Goal: Navigation & Orientation: Find specific page/section

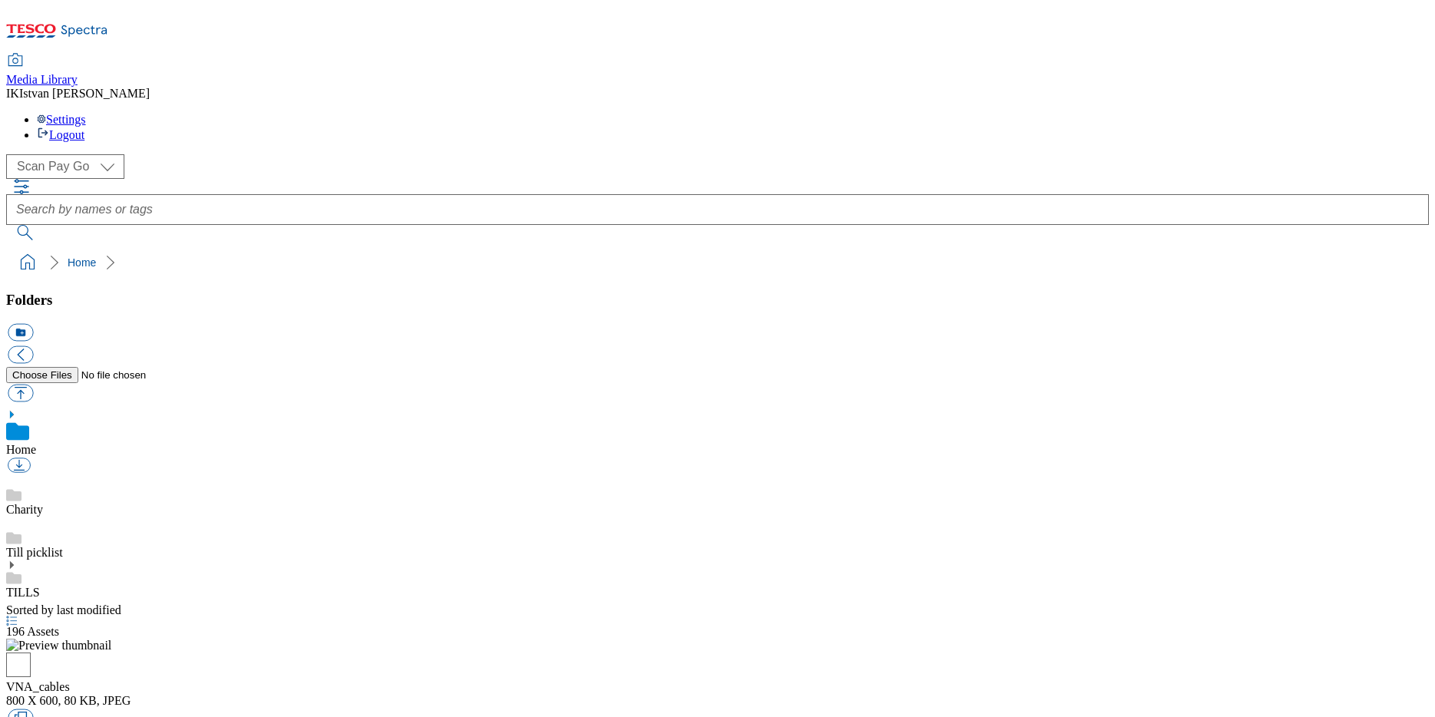
click at [541, 55] on div "Media Library IK Istvan Kuris Settings Logout" at bounding box center [717, 99] width 1422 height 88
click at [462, 55] on div "Media Library IK Istvan Kuris Settings Logout" at bounding box center [717, 99] width 1422 height 88
click at [17, 560] on icon at bounding box center [11, 565] width 11 height 11
click at [40, 586] on link "TILLS" at bounding box center [23, 592] width 34 height 13
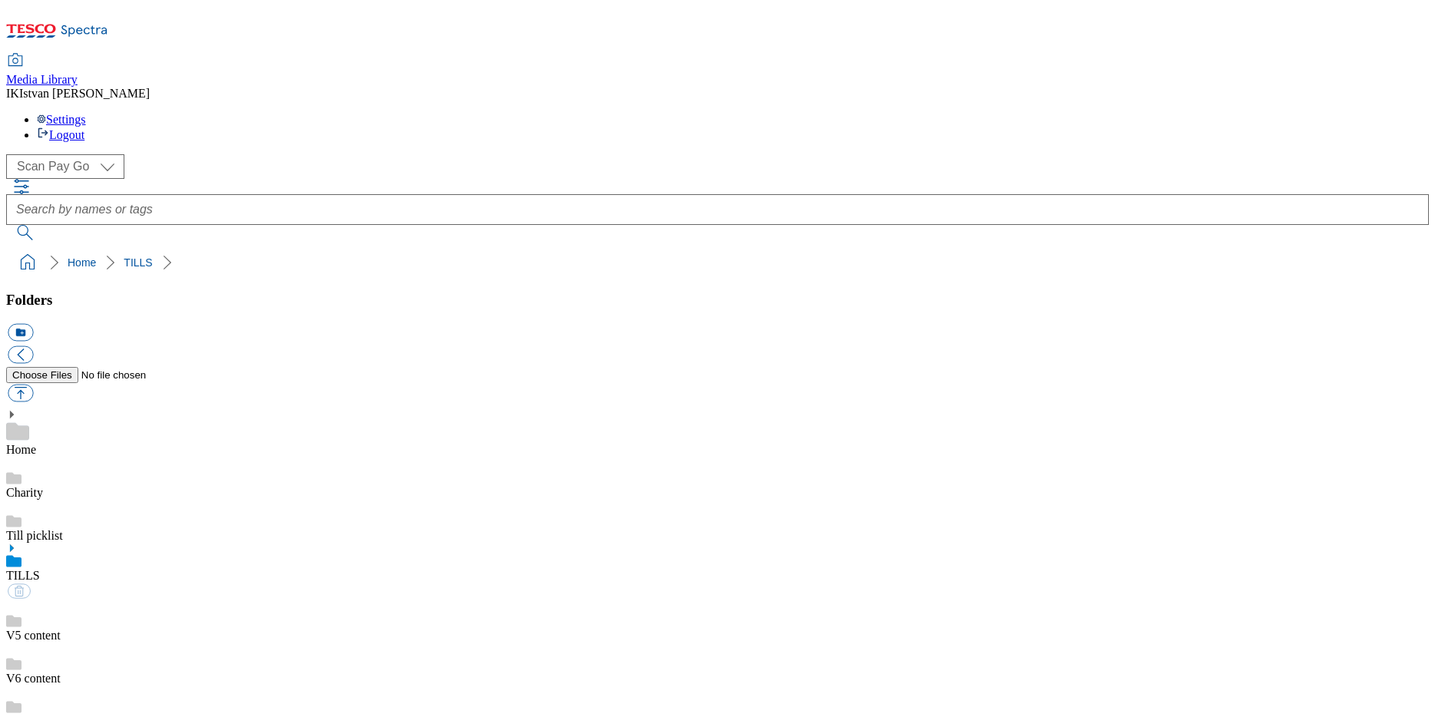
click at [74, 715] on link "V6C-CR5000" at bounding box center [40, 721] width 68 height 13
click at [61, 612] on link "V5 content" at bounding box center [33, 618] width 55 height 13
click at [61, 672] on link "V6 content" at bounding box center [33, 678] width 55 height 13
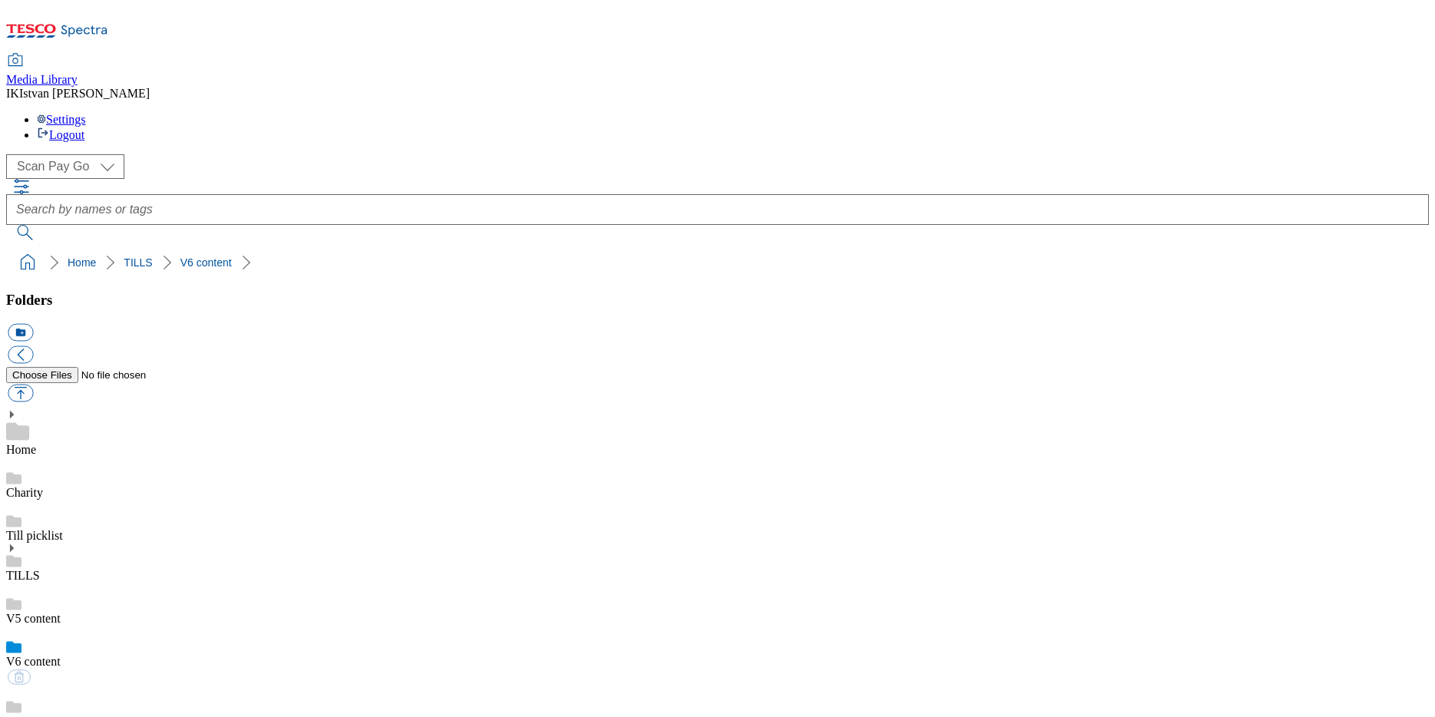
click at [74, 698] on link "V6C-CR5000" at bounding box center [40, 704] width 68 height 13
click at [36, 443] on link "Home" at bounding box center [21, 449] width 30 height 13
click at [43, 503] on link "Charity" at bounding box center [24, 509] width 37 height 13
click at [127, 517] on div "Till picklist" at bounding box center [717, 538] width 1422 height 43
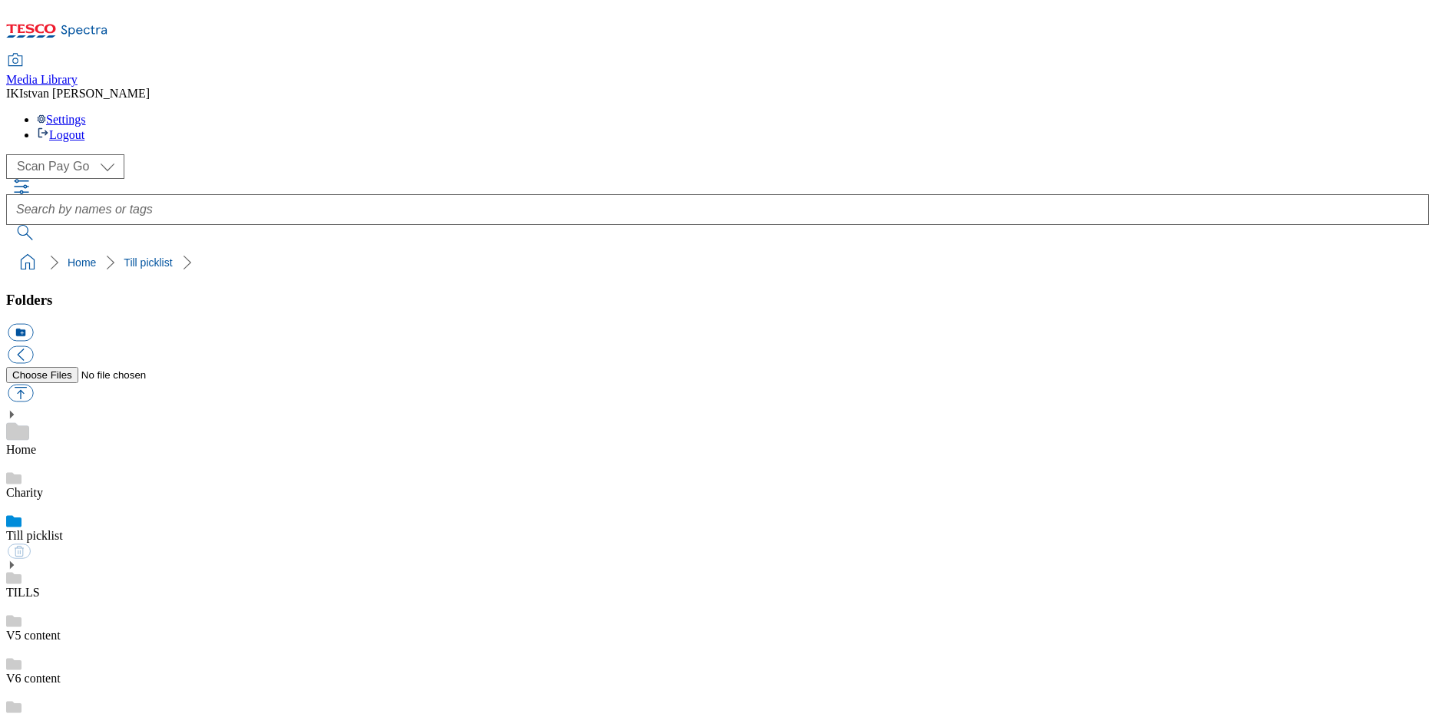
click at [118, 560] on div "TILLS" at bounding box center [717, 580] width 1422 height 40
click at [332, 154] on div "( optional ) Scan Pay Go Tills Scan Pay Go" at bounding box center [717, 166] width 1422 height 25
click at [1138, 55] on div "Media Library IK Istvan Kuris Settings Logout" at bounding box center [717, 99] width 1422 height 88
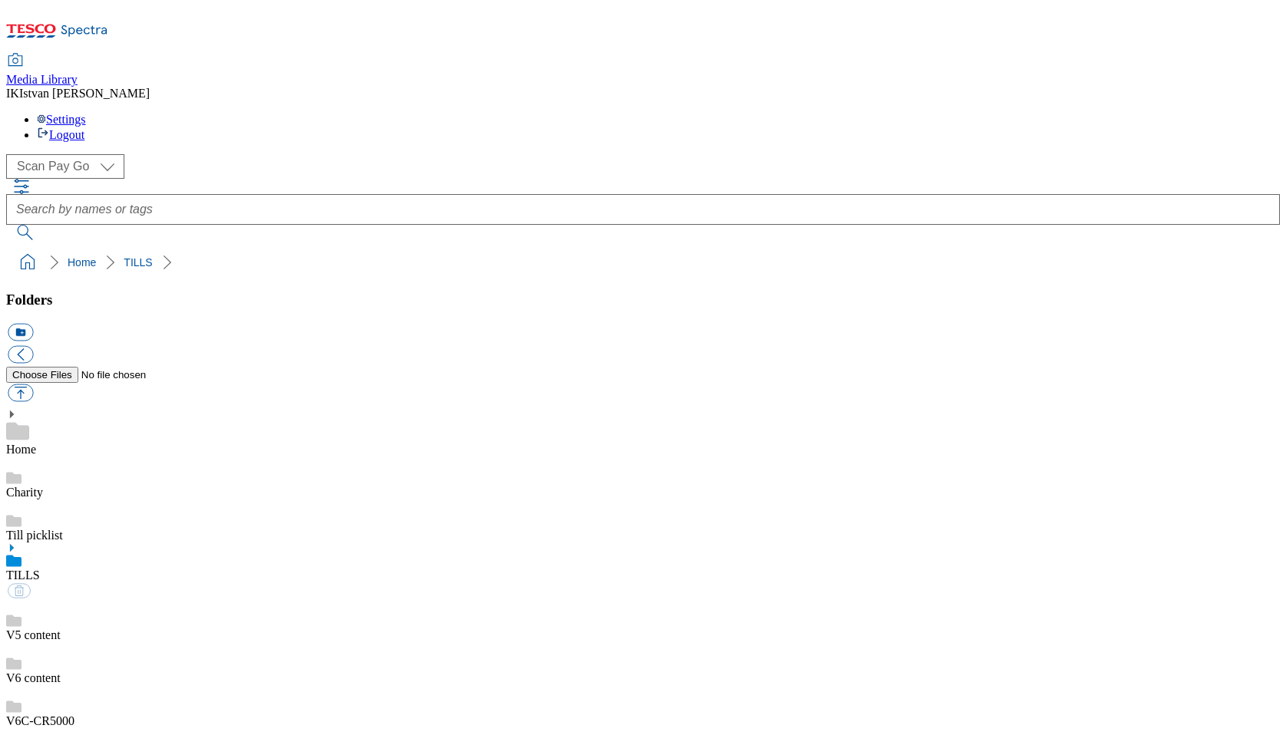
click at [395, 55] on div "Media Library IK Istvan Kuris Settings Logout" at bounding box center [642, 99] width 1273 height 88
click at [152, 600] on div "V5 content" at bounding box center [642, 621] width 1273 height 43
click at [161, 642] on div "V6 content" at bounding box center [642, 663] width 1273 height 43
click at [161, 685] on div "V6C-CR5000" at bounding box center [642, 706] width 1273 height 43
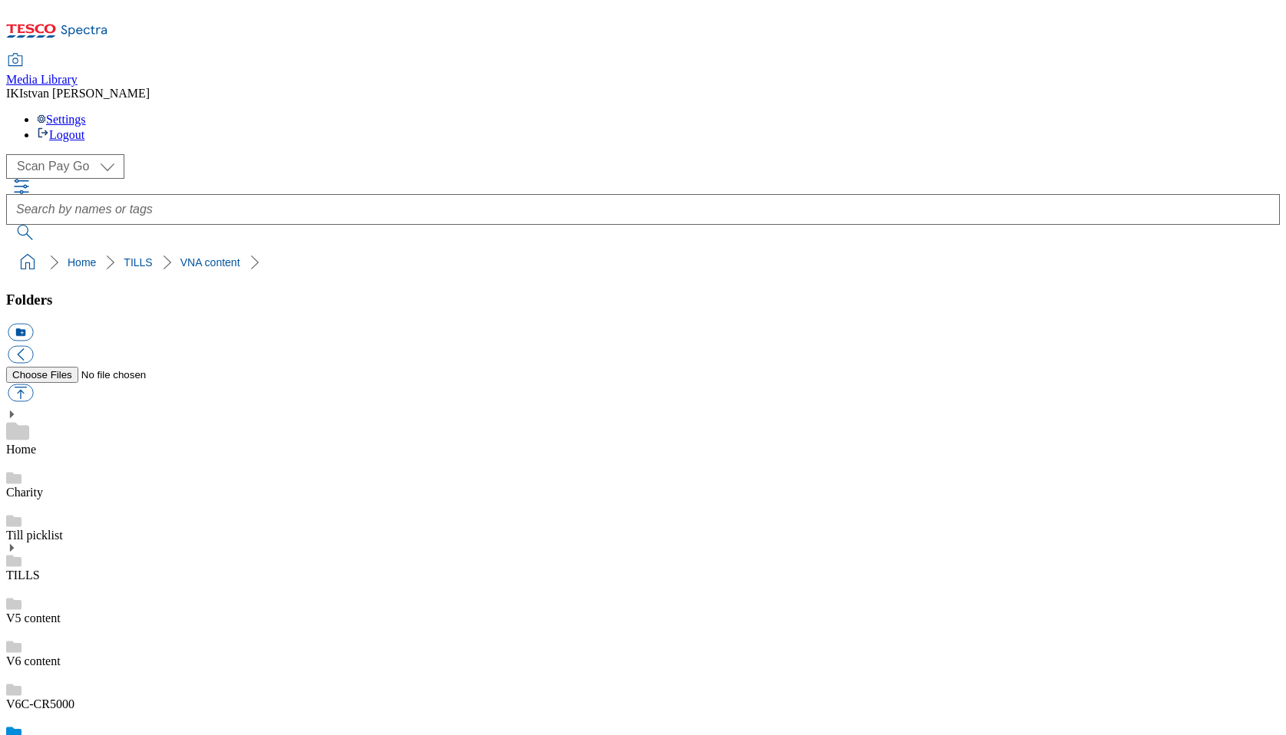
click at [146, 543] on div "TILLS" at bounding box center [642, 563] width 1273 height 40
click at [104, 457] on div "Charity" at bounding box center [642, 478] width 1273 height 43
click at [98, 560] on div "TILLS" at bounding box center [642, 580] width 1273 height 40
click at [593, 248] on ol "Home TILLS" at bounding box center [647, 262] width 1264 height 29
